Goal: Transaction & Acquisition: Purchase product/service

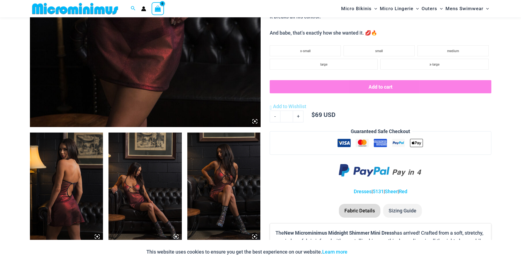
scroll to position [270, 0]
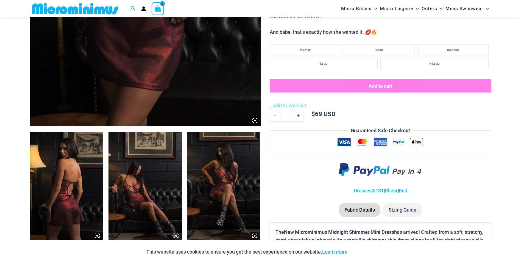
click at [81, 201] on img at bounding box center [66, 187] width 73 height 110
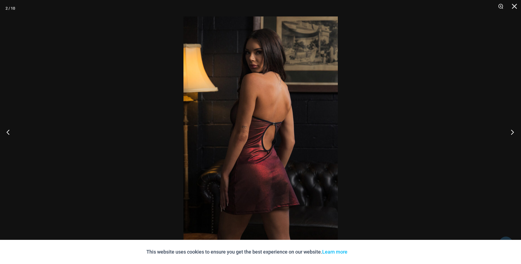
click at [512, 132] on button "Next" at bounding box center [511, 131] width 21 height 27
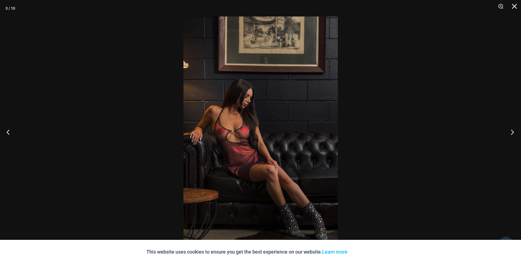
click at [512, 132] on button "Next" at bounding box center [511, 131] width 21 height 27
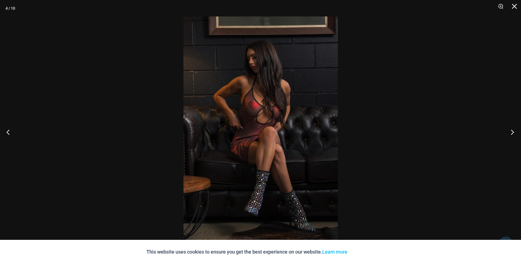
click at [512, 132] on button "Next" at bounding box center [511, 131] width 21 height 27
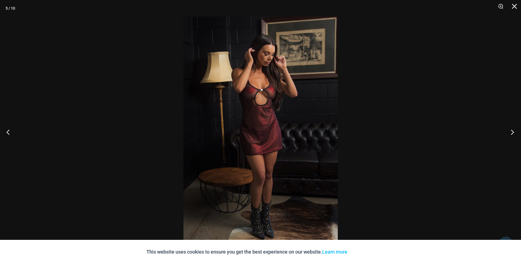
click at [512, 132] on button "Next" at bounding box center [511, 131] width 21 height 27
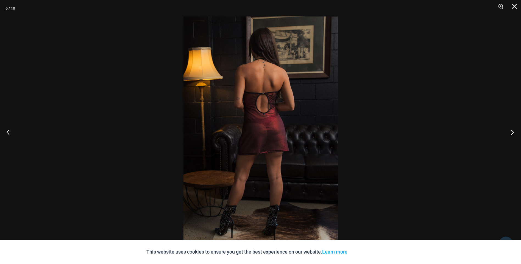
click at [512, 132] on button "Next" at bounding box center [511, 131] width 21 height 27
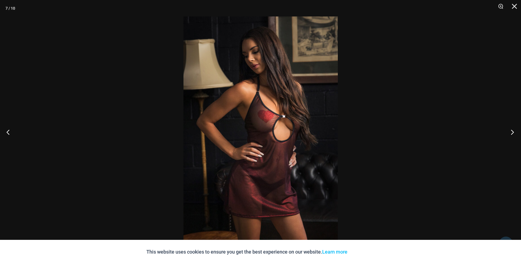
click at [512, 132] on button "Next" at bounding box center [511, 131] width 21 height 27
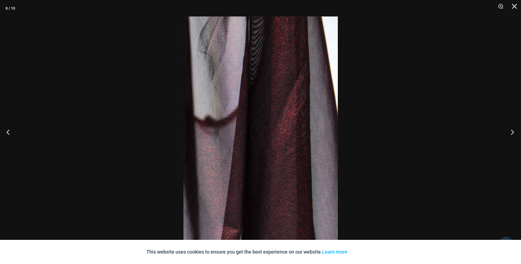
click at [512, 132] on button "Next" at bounding box center [511, 131] width 21 height 27
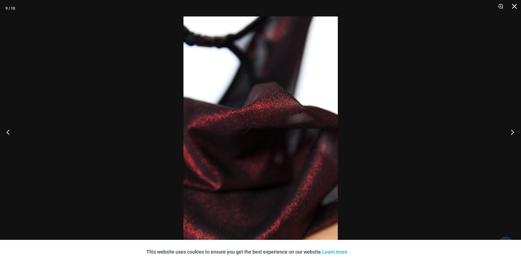
click at [512, 132] on button "Next" at bounding box center [511, 131] width 21 height 27
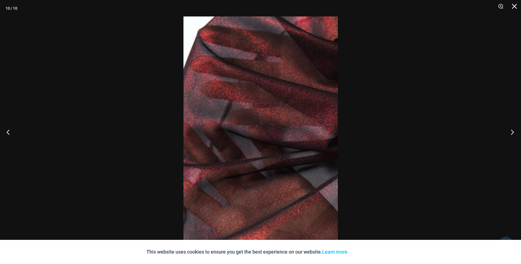
click at [512, 132] on button "Next" at bounding box center [511, 131] width 21 height 27
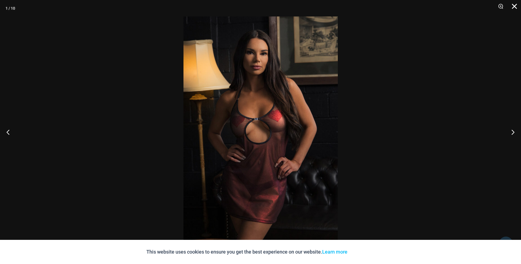
click at [514, 7] on button "Close" at bounding box center [513, 8] width 14 height 16
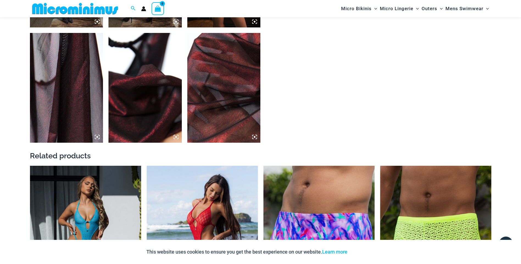
scroll to position [737, 0]
